Goal: Task Accomplishment & Management: Manage account settings

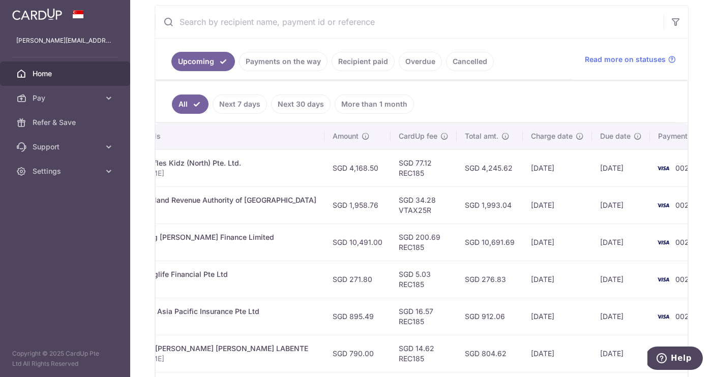
click at [50, 72] on span "Home" at bounding box center [66, 74] width 67 height 10
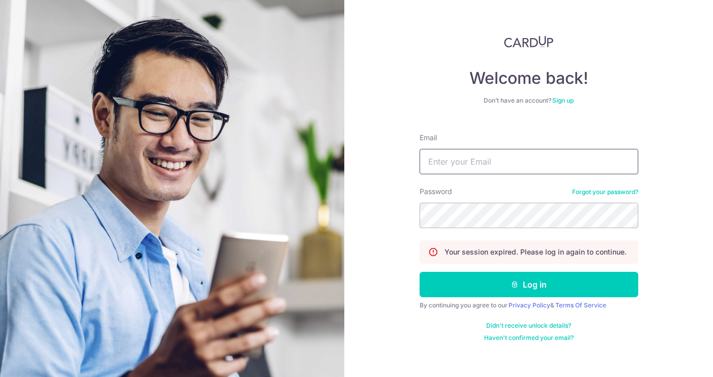
type input "[PERSON_NAME][EMAIL_ADDRESS][PERSON_NAME][DOMAIN_NAME]"
click at [528, 285] on button "Log in" at bounding box center [528, 284] width 219 height 25
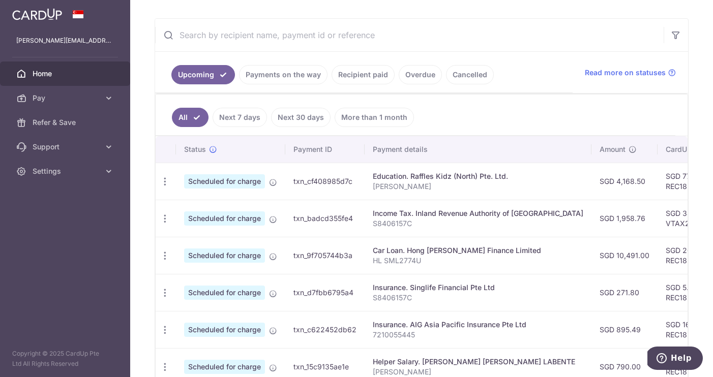
scroll to position [179, 0]
